Goal: Information Seeking & Learning: Learn about a topic

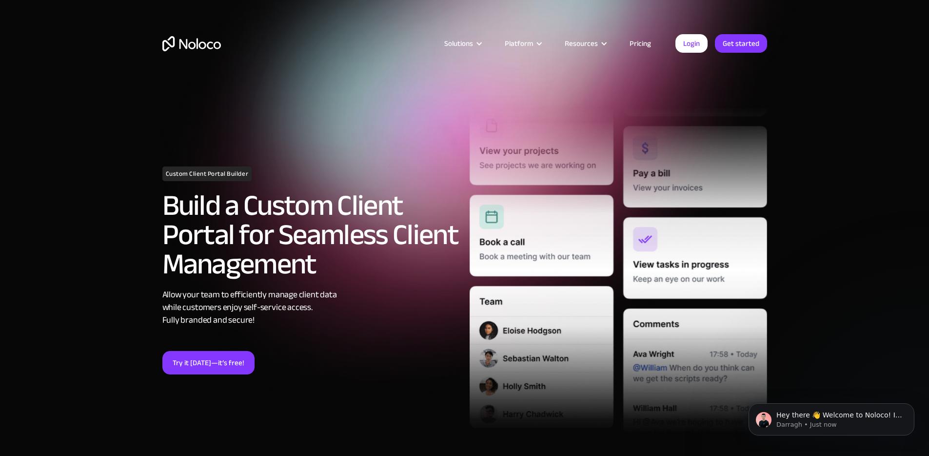
click at [183, 47] on img "home" at bounding box center [191, 43] width 59 height 15
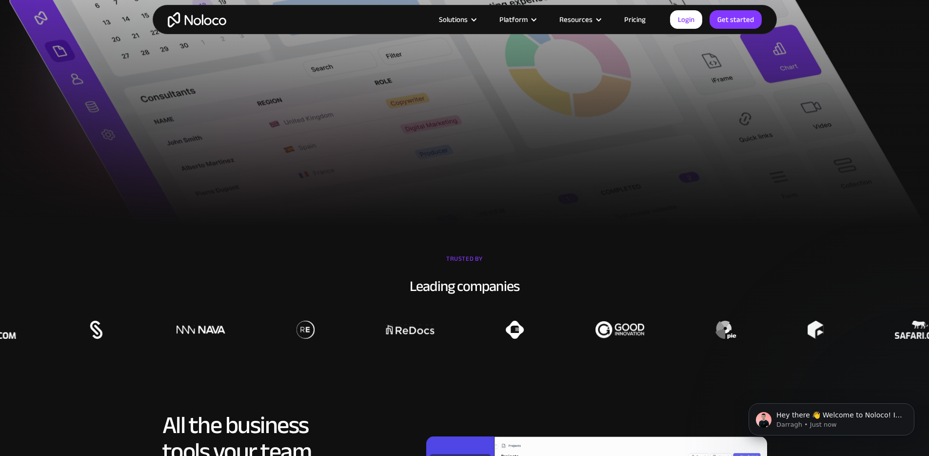
scroll to position [795, 0]
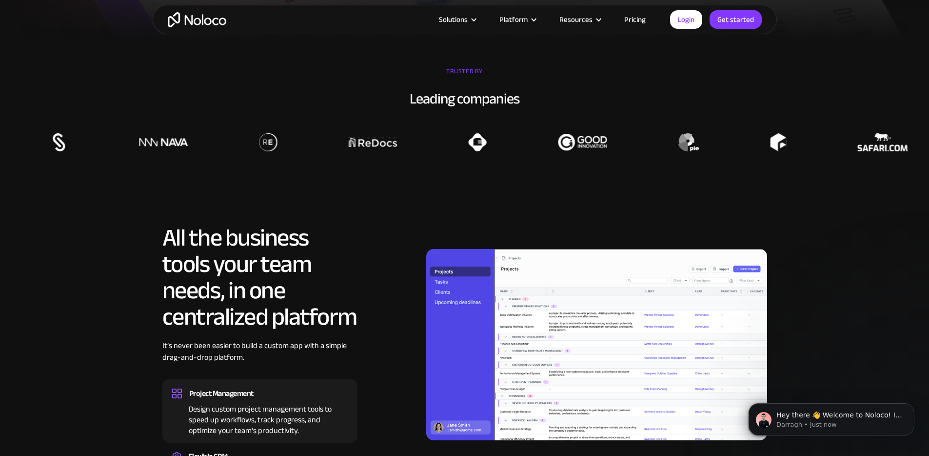
click at [449, 109] on div "Leading companies" at bounding box center [464, 98] width 929 height 20
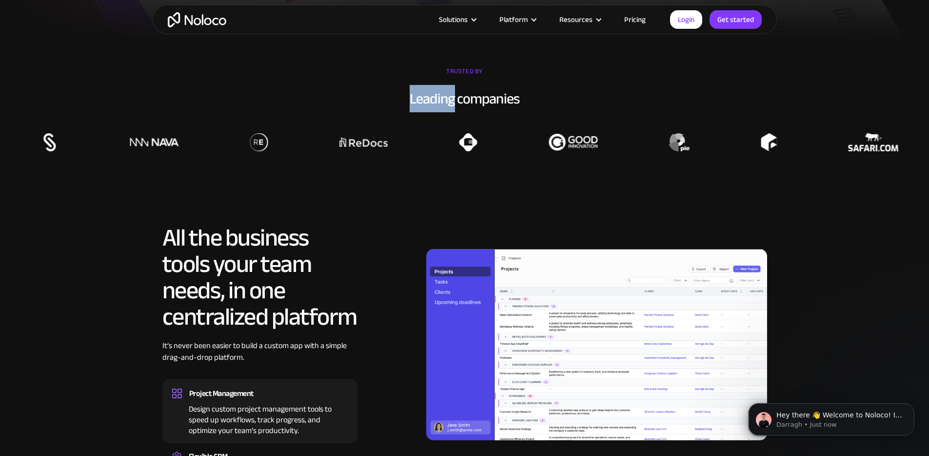
click at [449, 109] on div "Leading companies" at bounding box center [464, 98] width 929 height 20
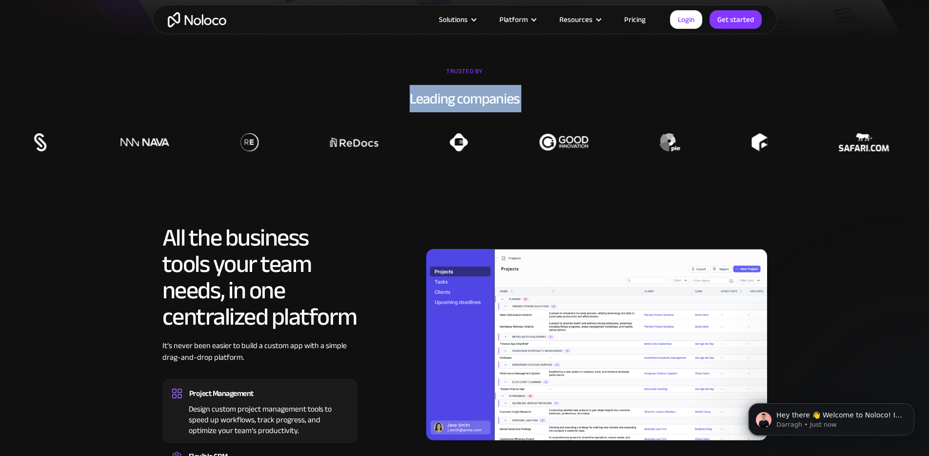
click at [449, 109] on div "Leading companies" at bounding box center [464, 98] width 929 height 20
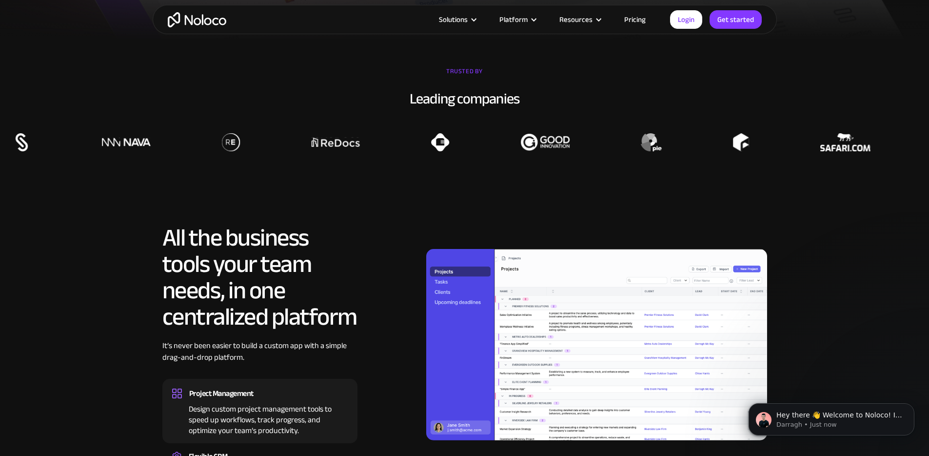
click at [420, 176] on section "TRUSTED BY Leading companies" at bounding box center [464, 108] width 929 height 136
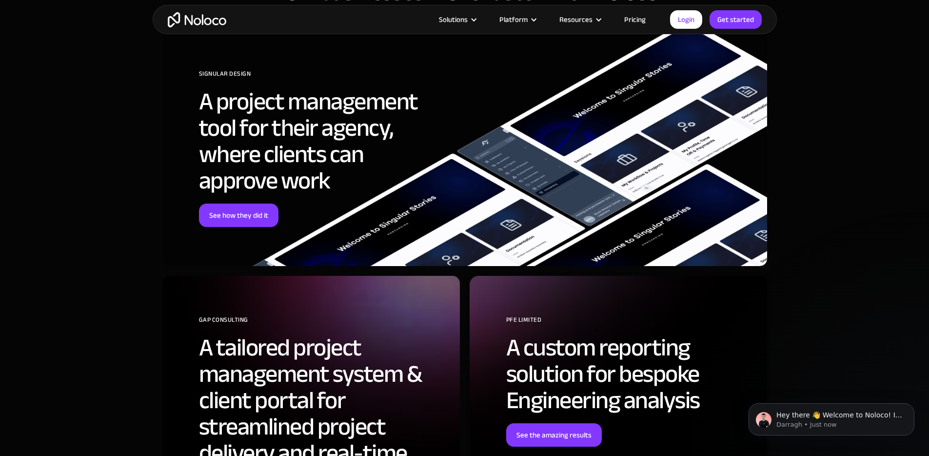
scroll to position [3736, 0]
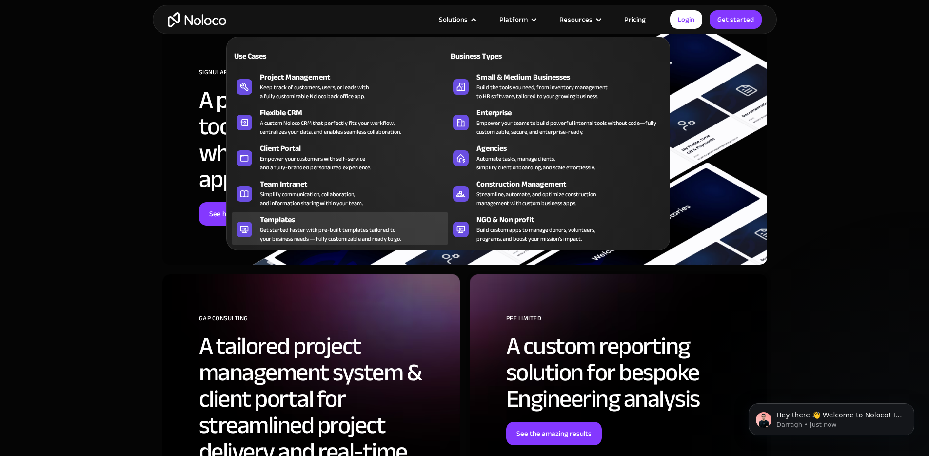
click at [351, 229] on div "Get started faster with pre-built templates tailored to your business needs — f…" at bounding box center [330, 234] width 141 height 18
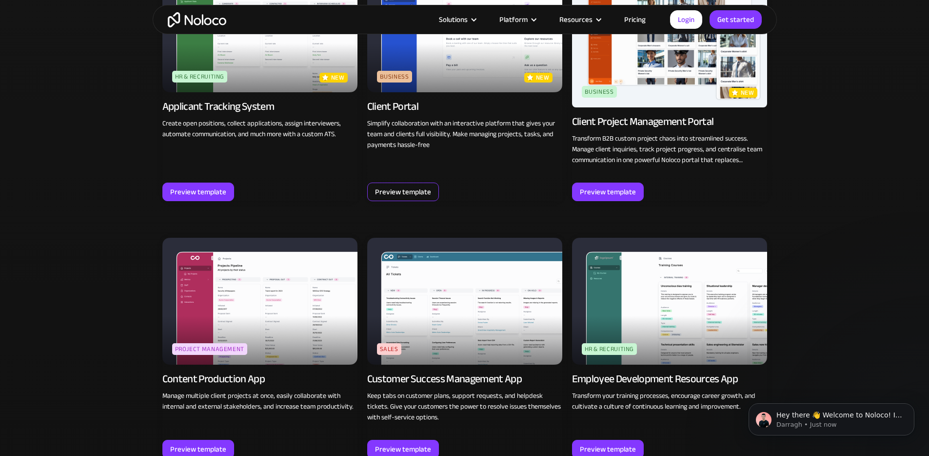
scroll to position [881, 0]
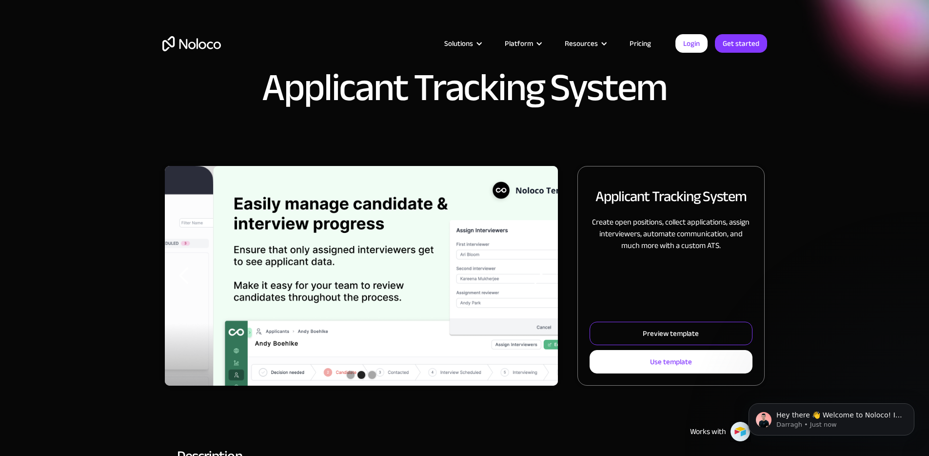
click at [639, 345] on link "Preview template" at bounding box center [671, 332] width 162 height 23
